Goal: Information Seeking & Learning: Learn about a topic

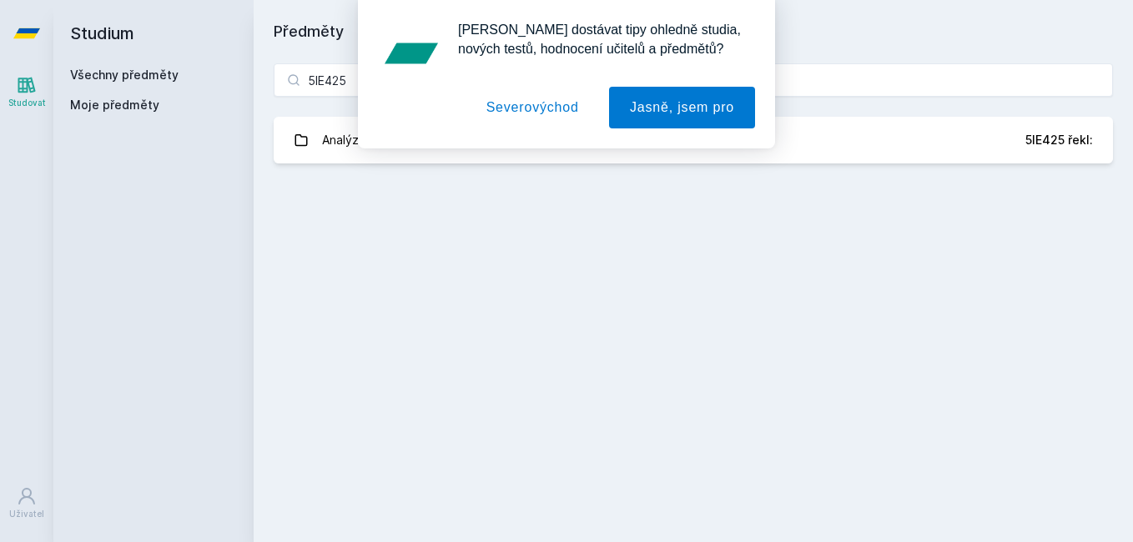
type input "5IE425"
click at [573, 110] on button "Severovýchod" at bounding box center [533, 108] width 134 height 42
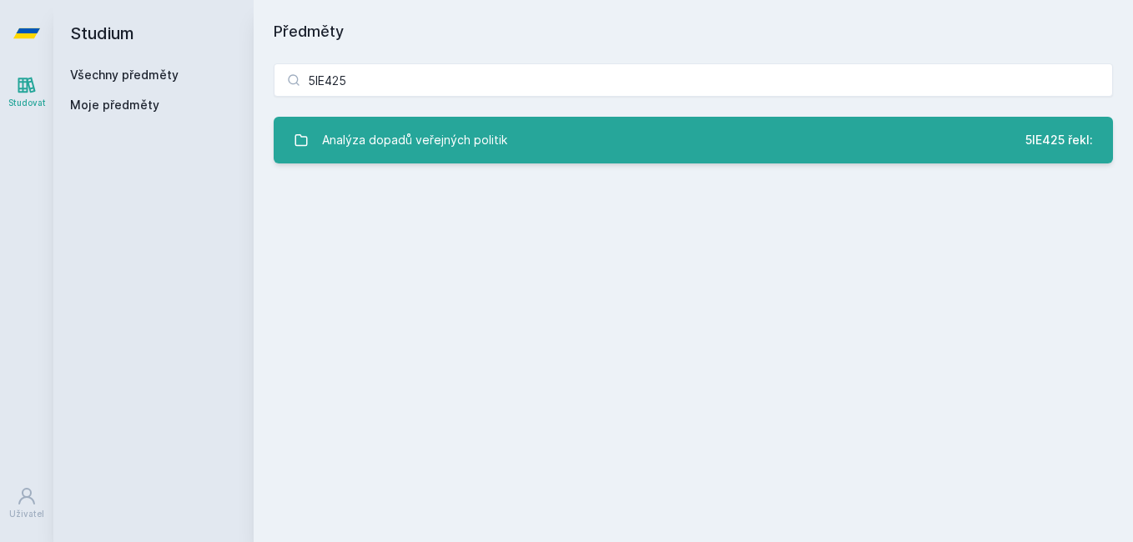
click at [511, 156] on link "Analýza dopadů veřejných politik 5IE425 řekl:" at bounding box center [693, 140] width 839 height 47
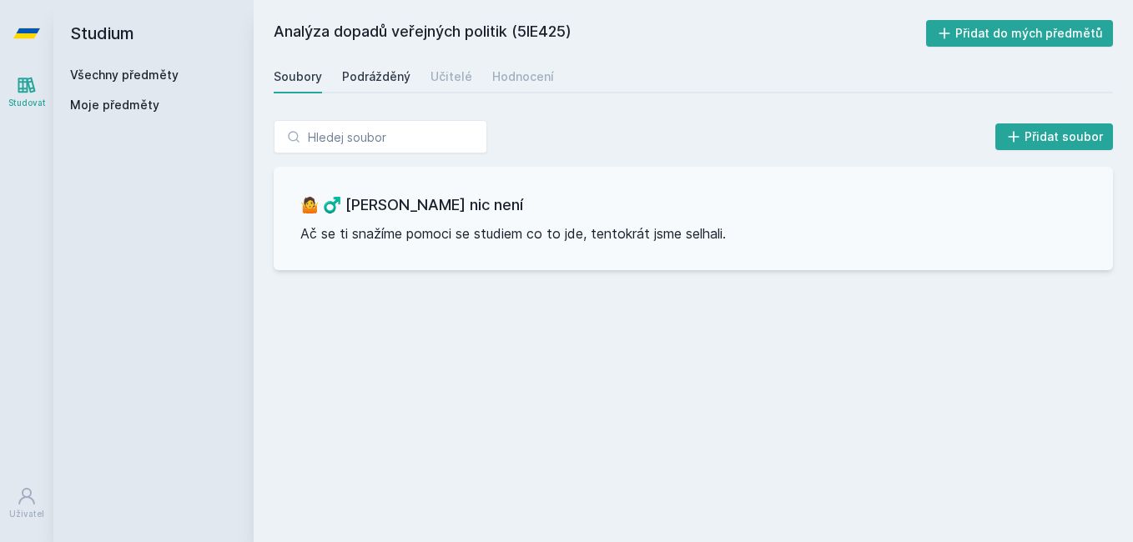
click at [367, 68] on link "Podrážděný" at bounding box center [376, 76] width 68 height 33
click at [439, 70] on div "Učitelé" at bounding box center [452, 76] width 42 height 17
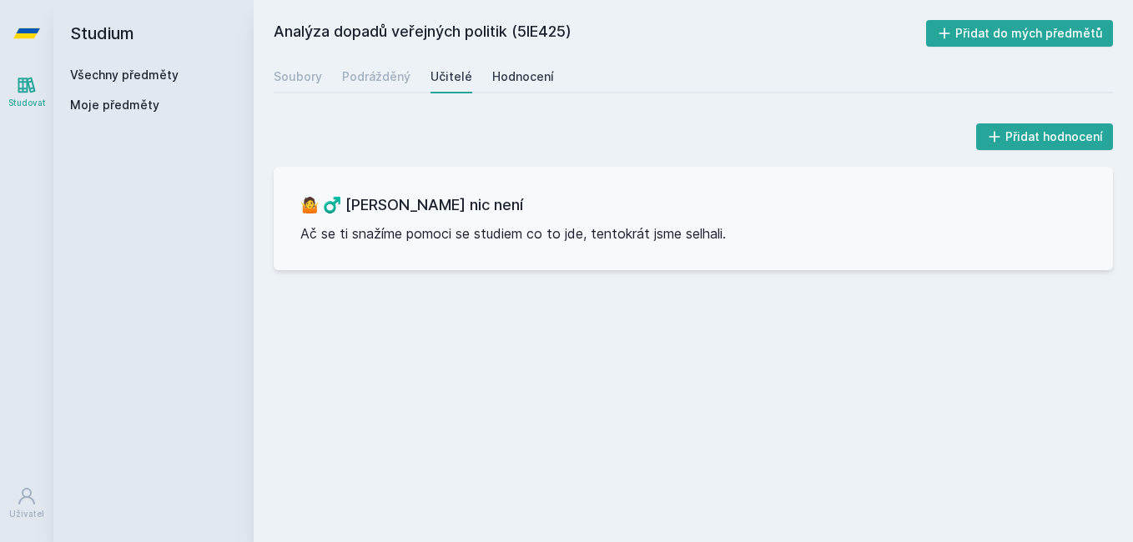
click at [500, 80] on div "Hodnocení" at bounding box center [523, 76] width 62 height 17
